Goal: Information Seeking & Learning: Learn about a topic

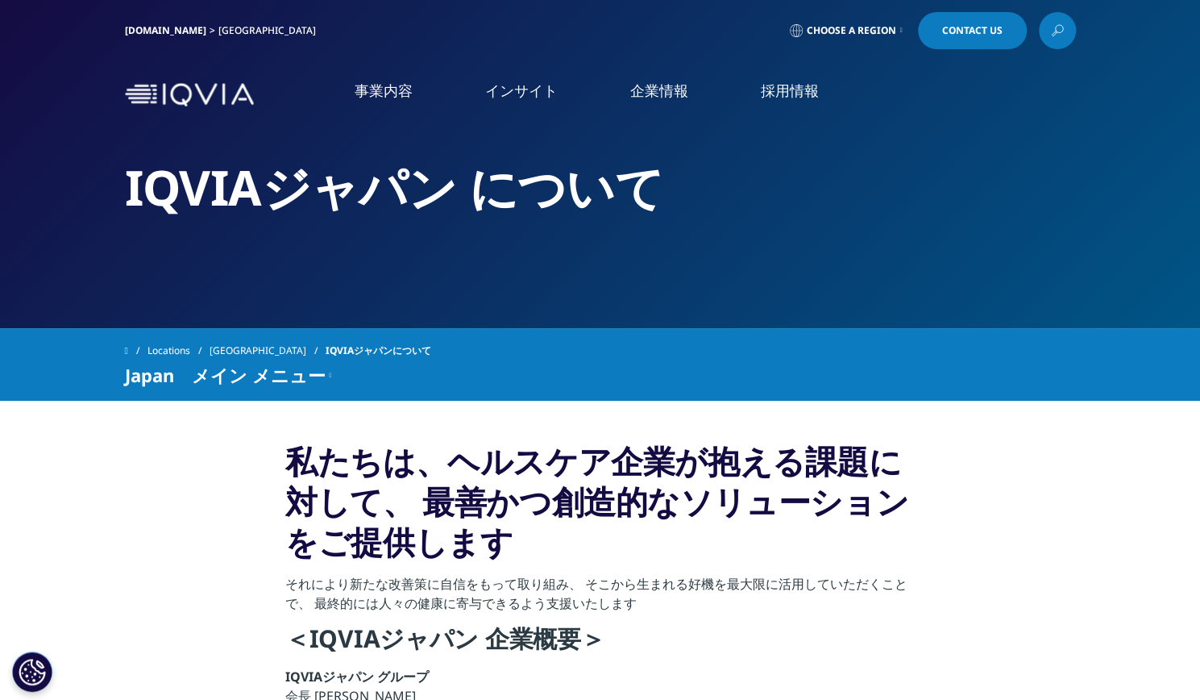
click at [897, 223] on link "オンコロジー領域製品開発" at bounding box center [994, 225] width 396 height 19
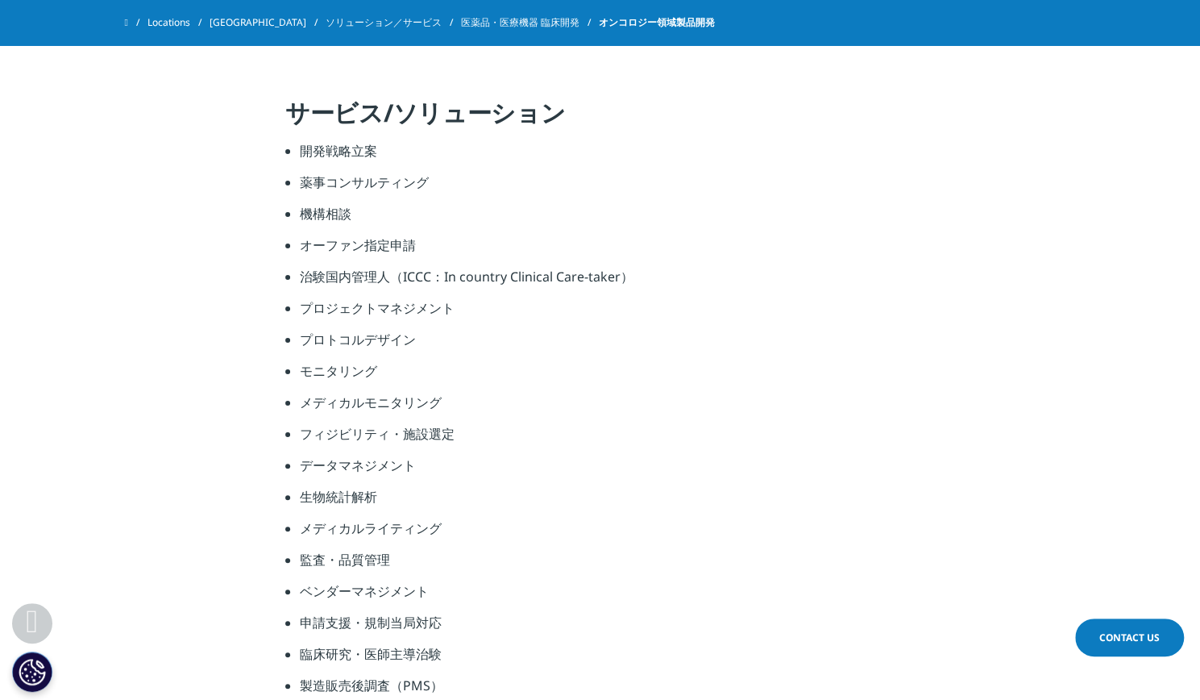
scroll to position [2577, 0]
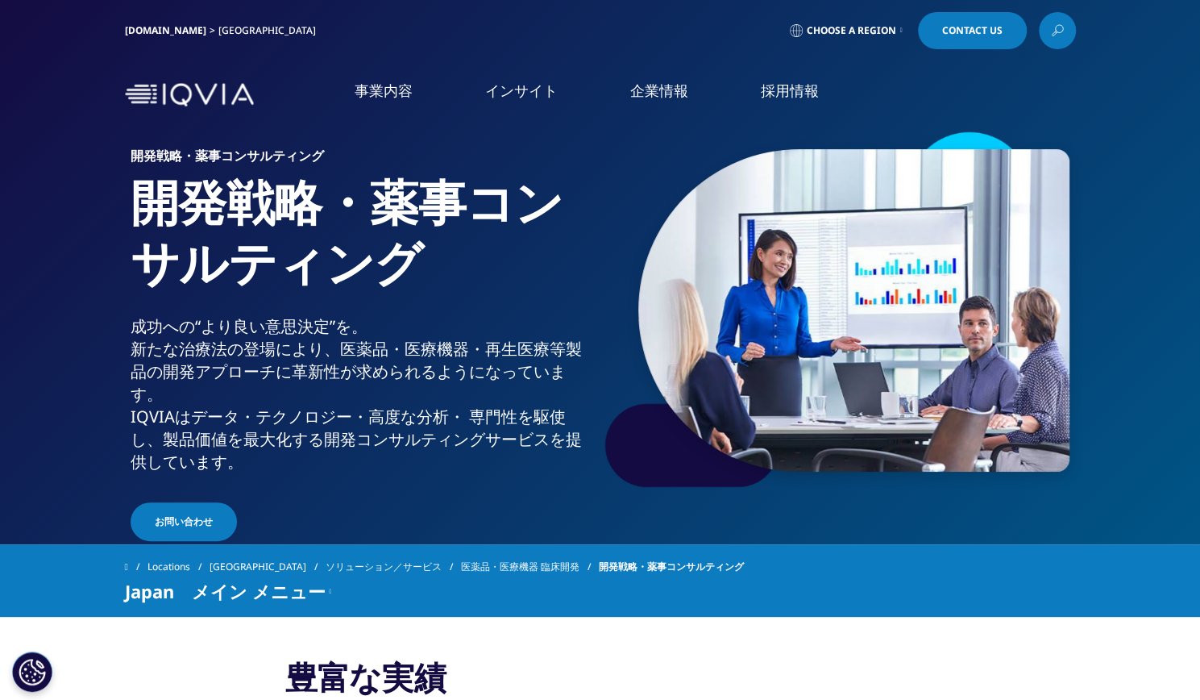
click at [102, 206] on link "IQVIAグループ" at bounding box center [220, 207] width 392 height 19
